Goal: Information Seeking & Learning: Learn about a topic

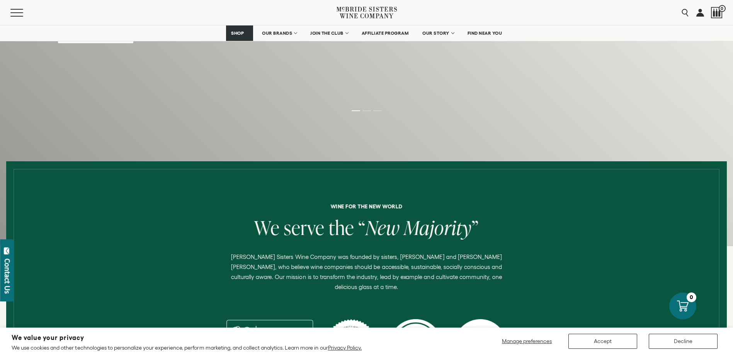
scroll to position [154, 0]
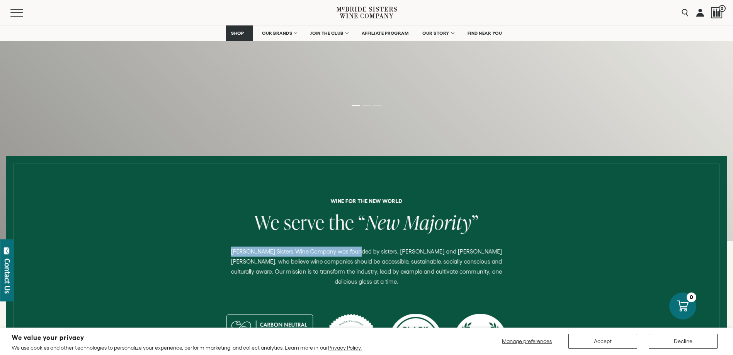
drag, startPoint x: 224, startPoint y: 250, endPoint x: 349, endPoint y: 250, distance: 124.8
click at [349, 250] on p "McBride Sisters Wine Company was founded by sisters, Robin McBride and Andréa M…" at bounding box center [367, 267] width 286 height 40
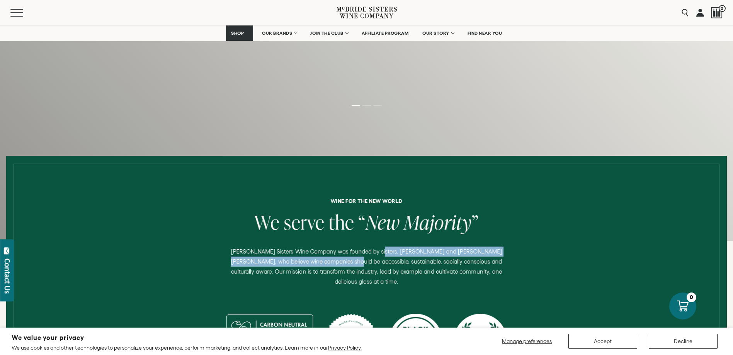
drag, startPoint x: 368, startPoint y: 251, endPoint x: 317, endPoint y: 266, distance: 53.3
click at [317, 266] on p "McBride Sisters Wine Company was founded by sisters, Robin McBride and Andréa M…" at bounding box center [367, 267] width 286 height 40
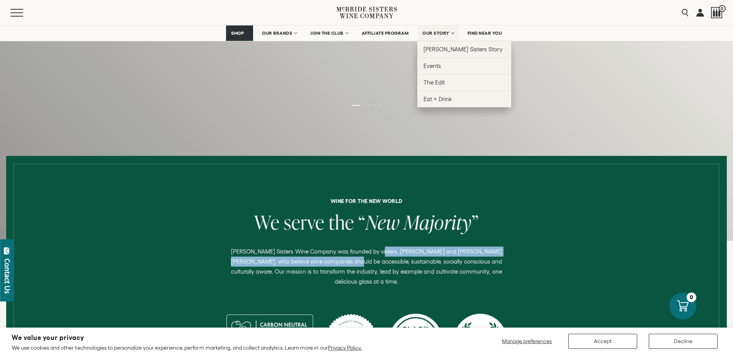
click at [436, 36] on link "OUR STORY" at bounding box center [437, 32] width 41 height 15
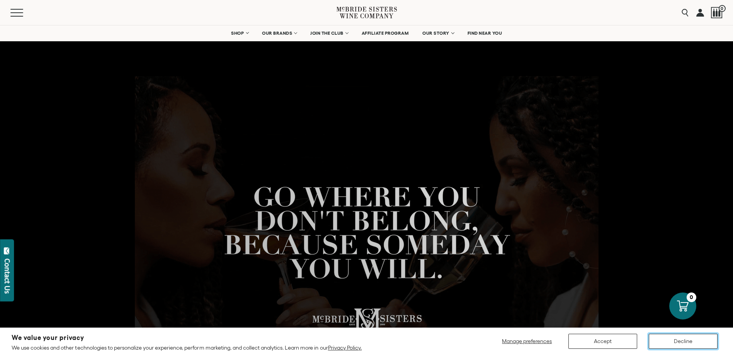
click at [663, 338] on button "Decline" at bounding box center [682, 341] width 69 height 15
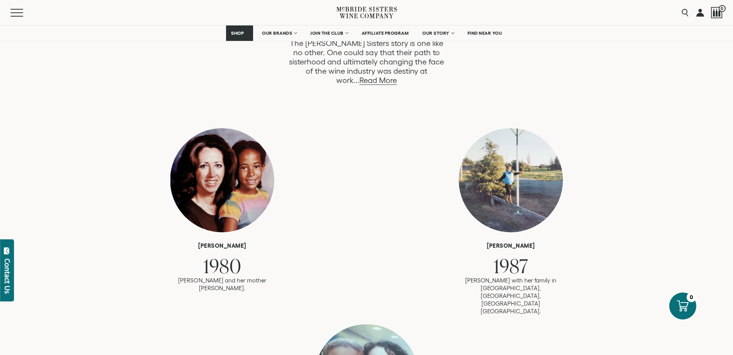
scroll to position [386, 0]
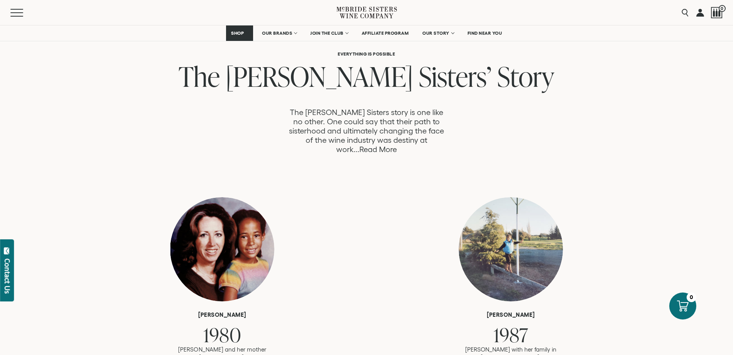
click at [397, 145] on link "Read More" at bounding box center [377, 149] width 37 height 9
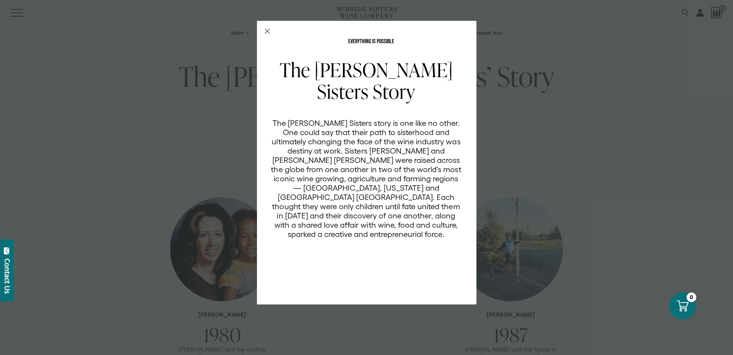
scroll to position [0, 0]
click at [272, 33] on div "EVERYTHING IS POSSIBLE The McBride Sisters Story The McBride Sisters story is o…" at bounding box center [366, 163] width 219 height 284
click at [267, 31] on icon "Close Modal" at bounding box center [267, 31] width 5 height 5
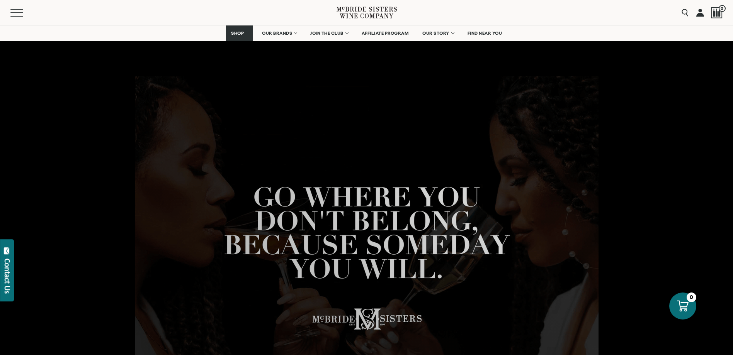
scroll to position [386, 0]
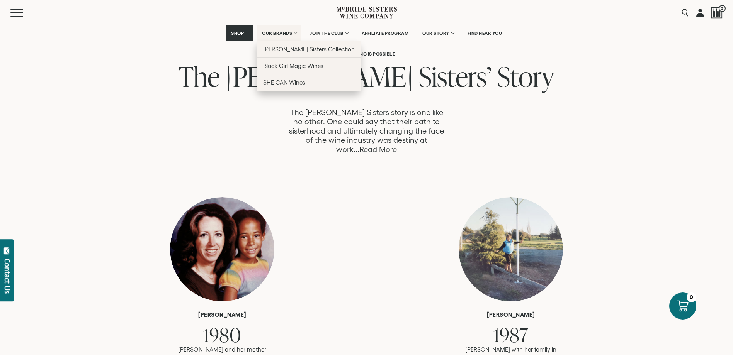
click at [296, 32] on link "OUR BRANDS" at bounding box center [279, 32] width 44 height 15
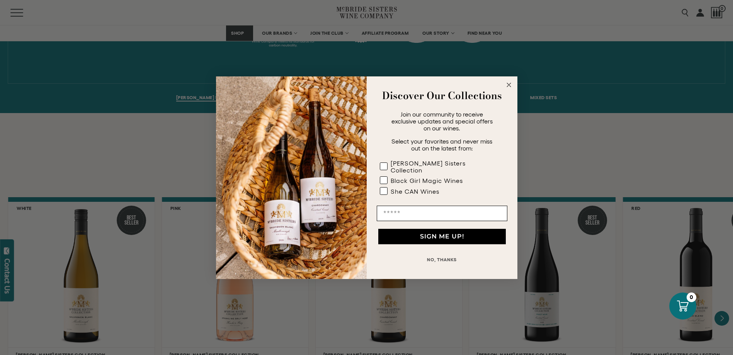
scroll to position [618, 0]
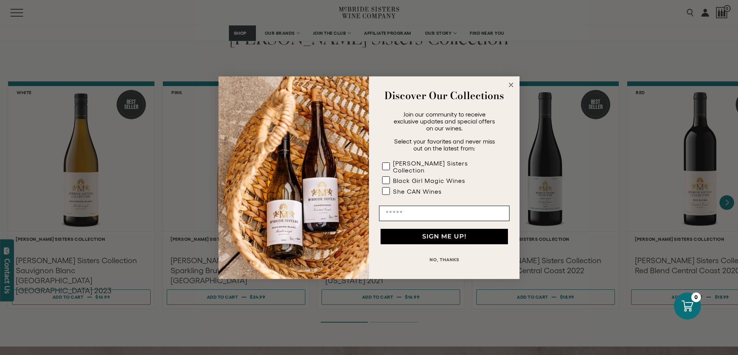
click at [511, 89] on circle "Close dialog" at bounding box center [511, 84] width 9 height 9
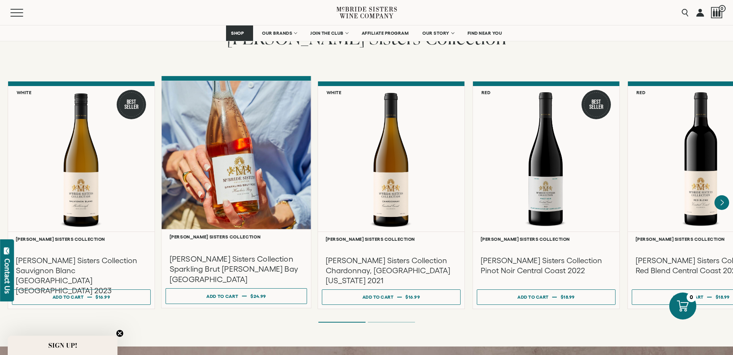
click at [236, 183] on div at bounding box center [235, 155] width 149 height 149
